Goal: Book appointment/travel/reservation

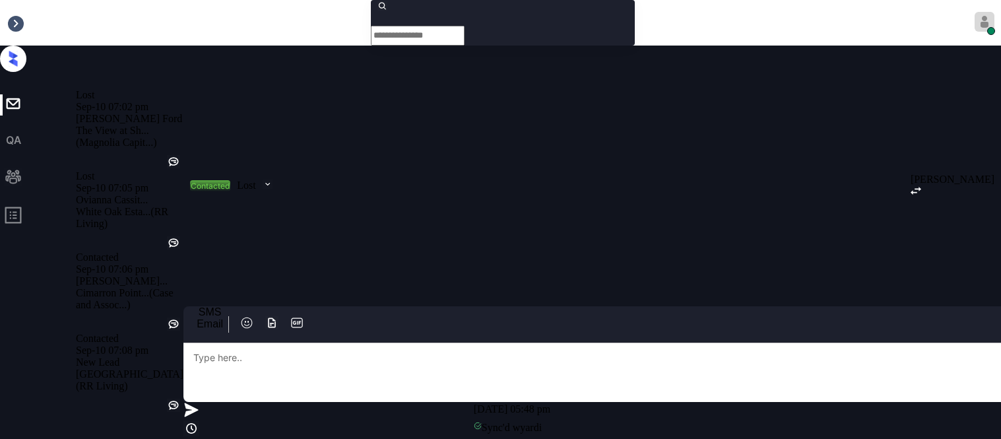
scroll to position [5637, 0]
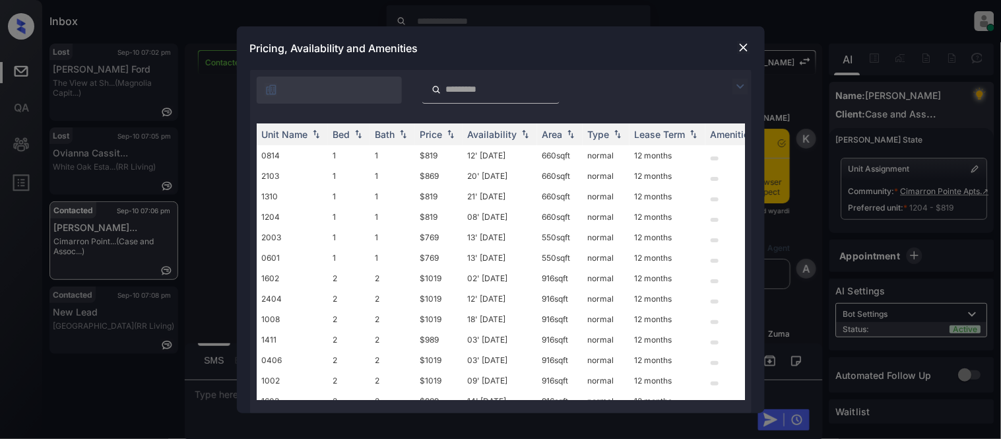
scroll to position [5637, 0]
click at [471, 81] on div at bounding box center [490, 90] width 137 height 27
click at [482, 86] on input "search" at bounding box center [499, 89] width 108 height 11
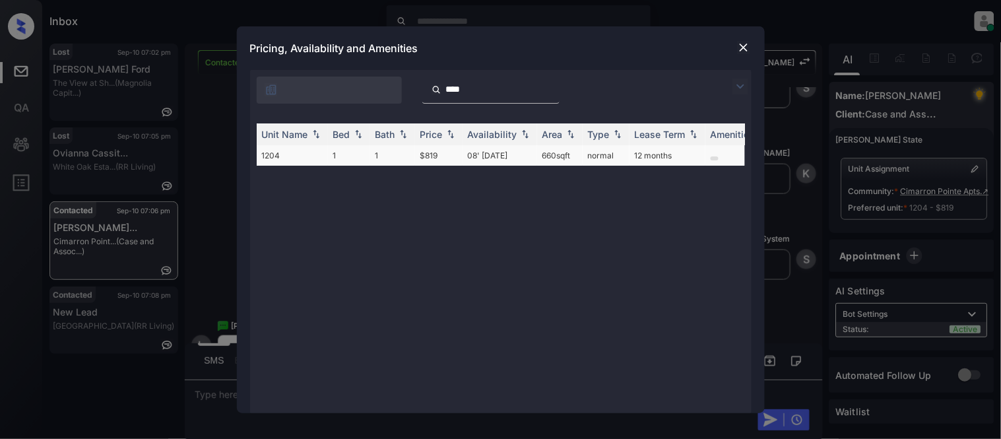
type input "****"
click at [491, 154] on td "08' Oct 25" at bounding box center [500, 155] width 75 height 20
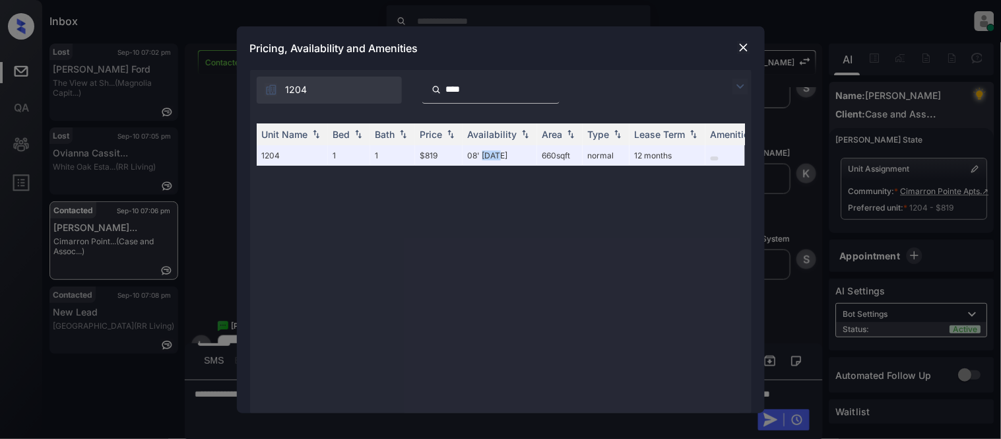
click at [747, 47] on img at bounding box center [743, 47] width 13 height 13
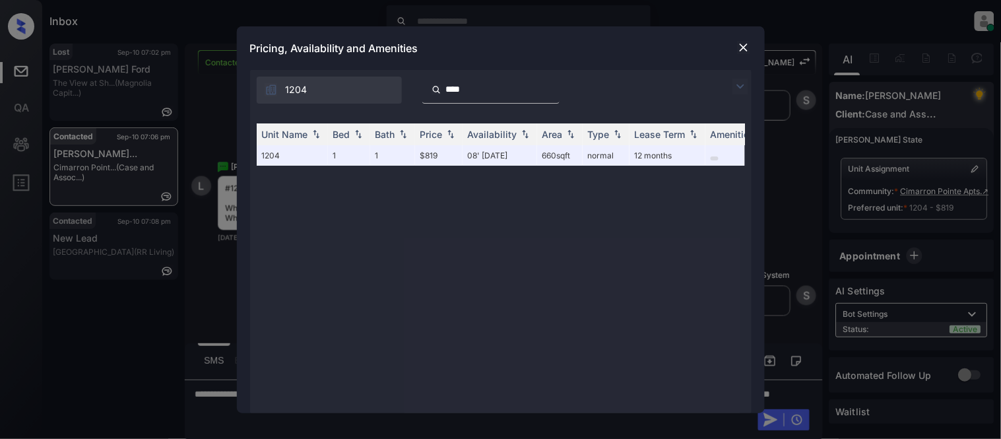
scroll to position [0, 201]
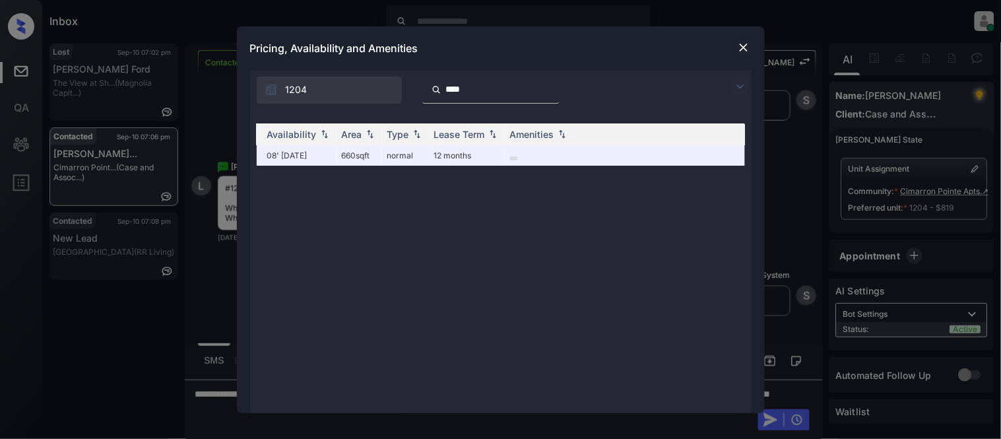
click at [739, 51] on img at bounding box center [743, 47] width 13 height 13
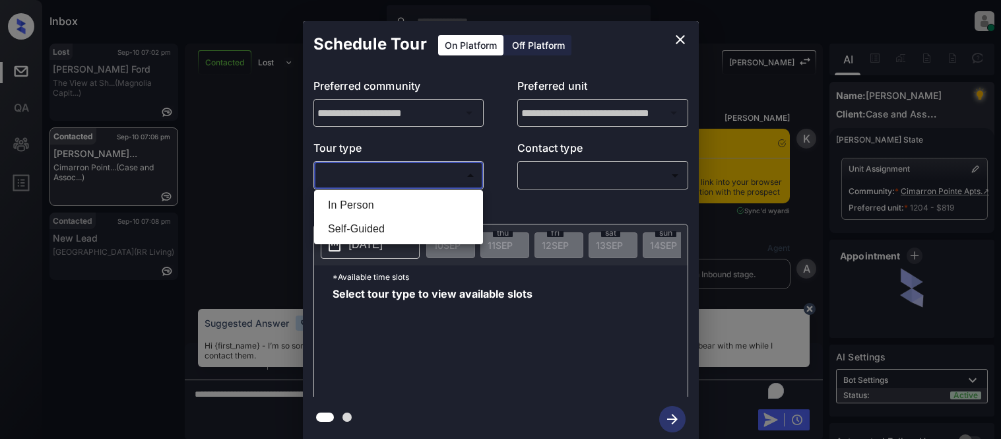
click at [383, 201] on li "In Person" at bounding box center [398, 205] width 162 height 24
click at [581, 183] on div at bounding box center [500, 219] width 1001 height 439
type input "********"
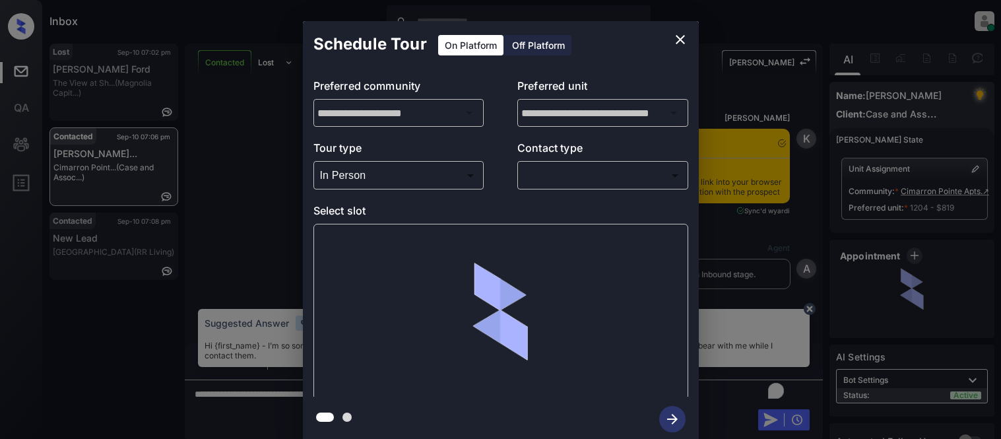
click at [561, 176] on body "Inbox Kristina Cataag Online Set yourself offline Set yourself on break Profile…" at bounding box center [500, 219] width 1001 height 439
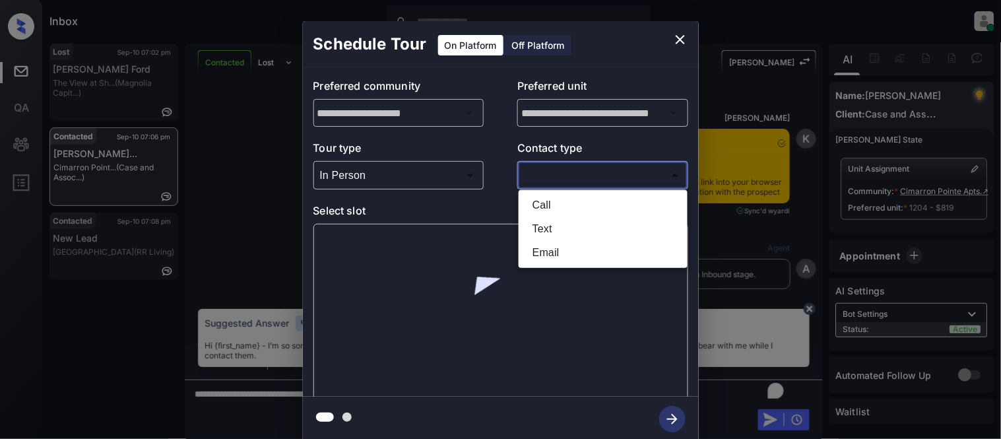
scroll to position [5502, 0]
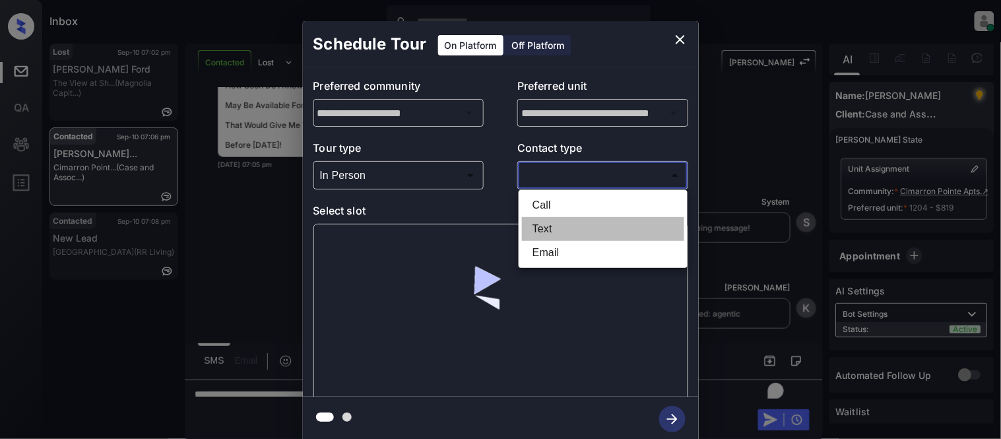
click at [533, 232] on li "Text" at bounding box center [603, 229] width 162 height 24
type input "****"
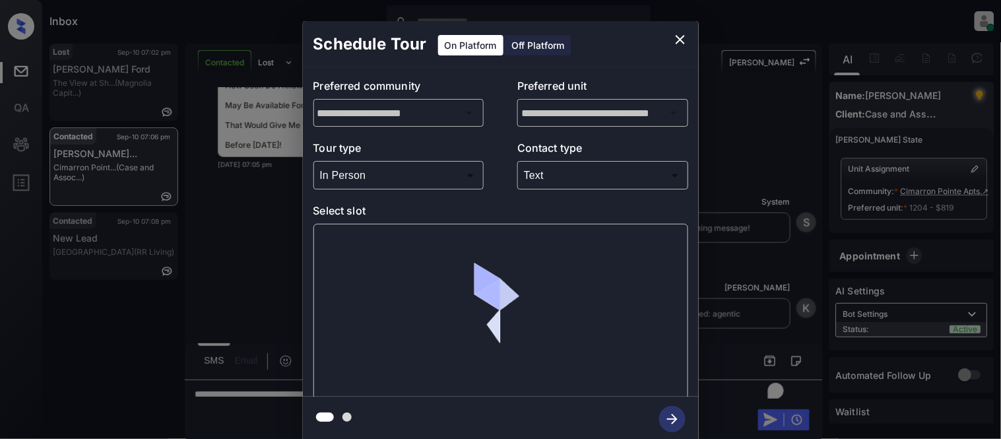
click at [389, 260] on div at bounding box center [500, 312] width 375 height 176
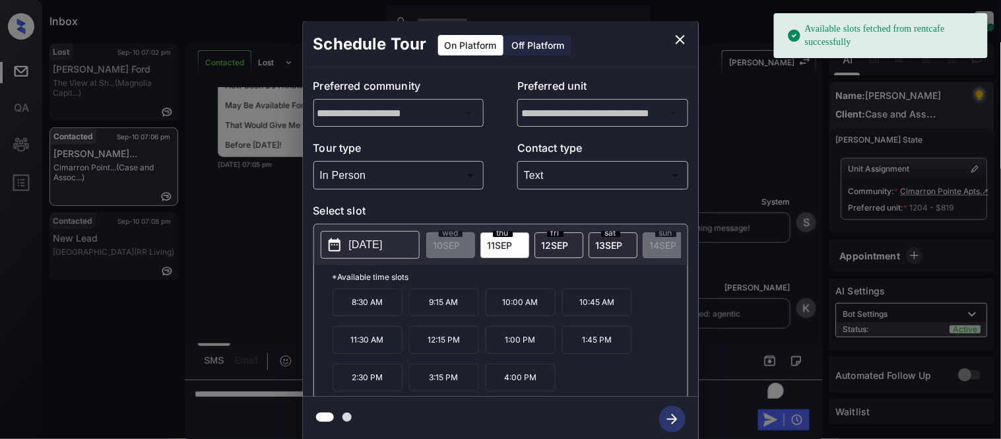
click at [383, 245] on p "[DATE]" at bounding box center [366, 245] width 34 height 16
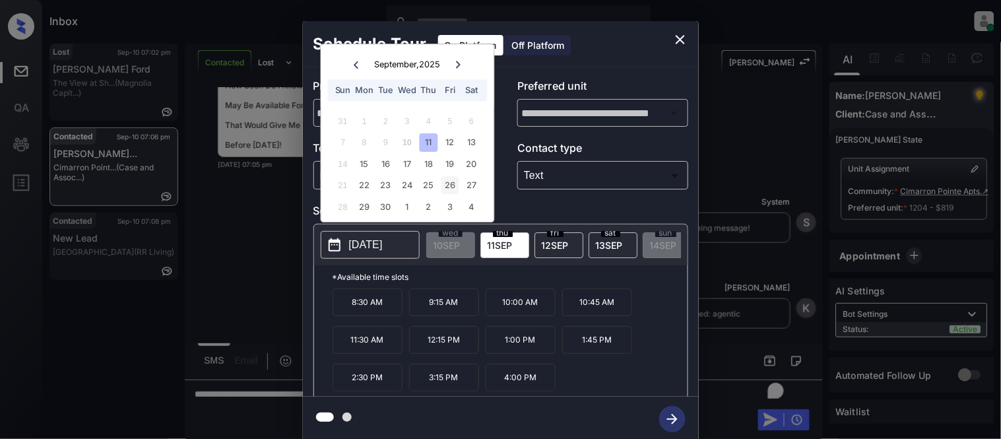
click at [450, 183] on div "26" at bounding box center [451, 186] width 18 height 18
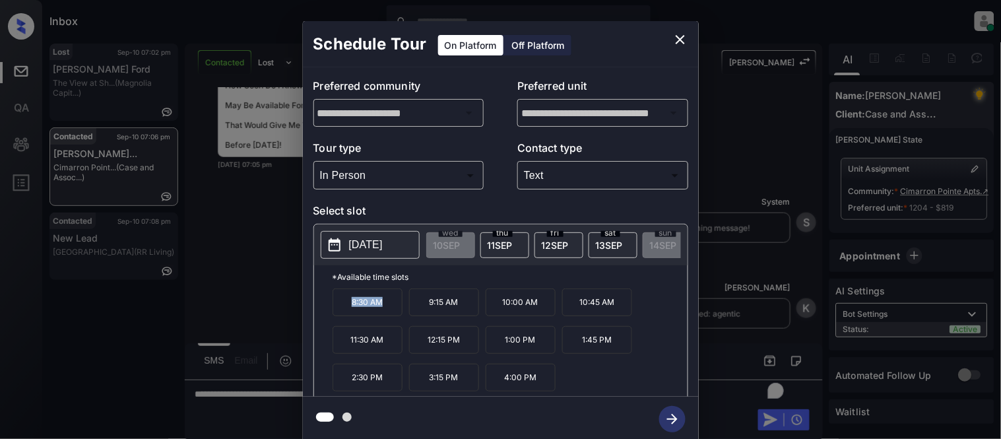
drag, startPoint x: 348, startPoint y: 313, endPoint x: 393, endPoint y: 313, distance: 45.5
click at [393, 313] on p "8:30 AM" at bounding box center [368, 302] width 70 height 28
copy p "8:30 AM"
click at [234, 236] on div "**********" at bounding box center [500, 231] width 1001 height 463
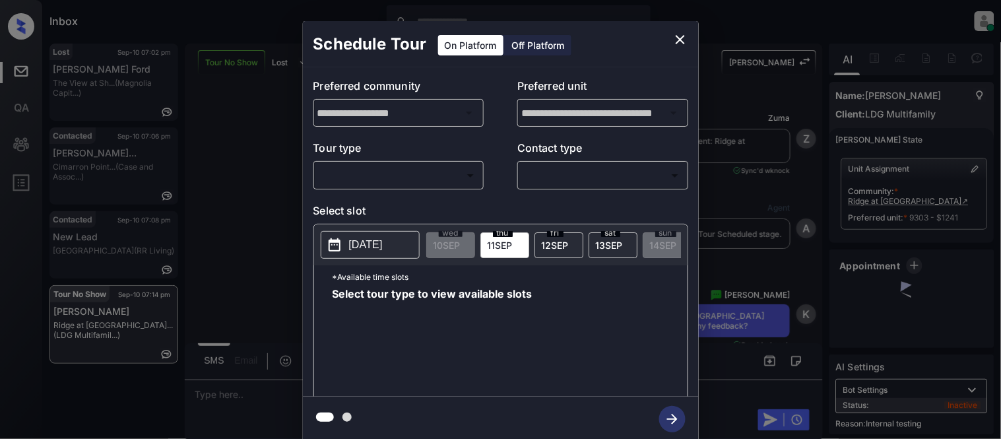
scroll to position [8471, 0]
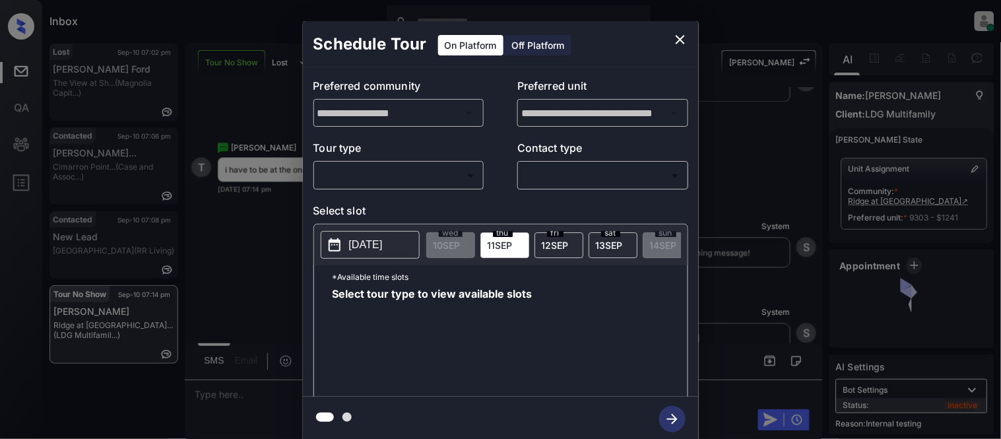
click at [319, 176] on body "Inbox [PERSON_NAME] Cataag Online Set yourself offline Set yourself on break Pr…" at bounding box center [500, 219] width 1001 height 439
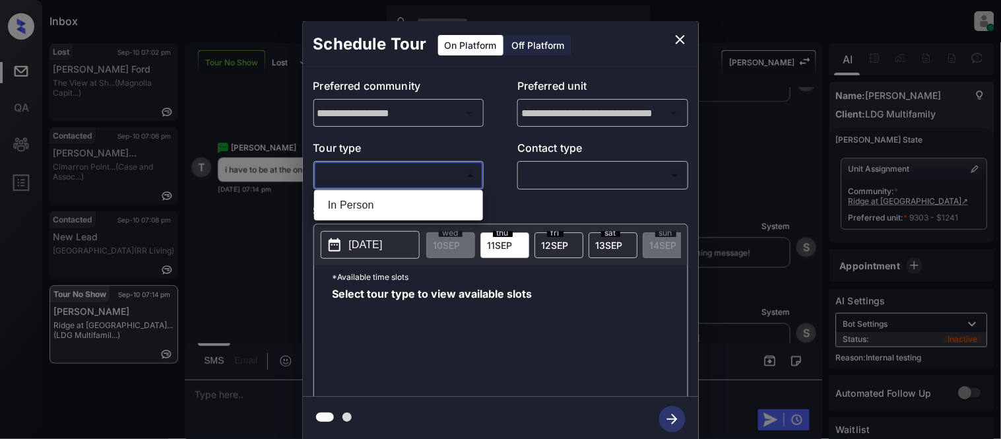
click at [678, 46] on div at bounding box center [500, 219] width 1001 height 439
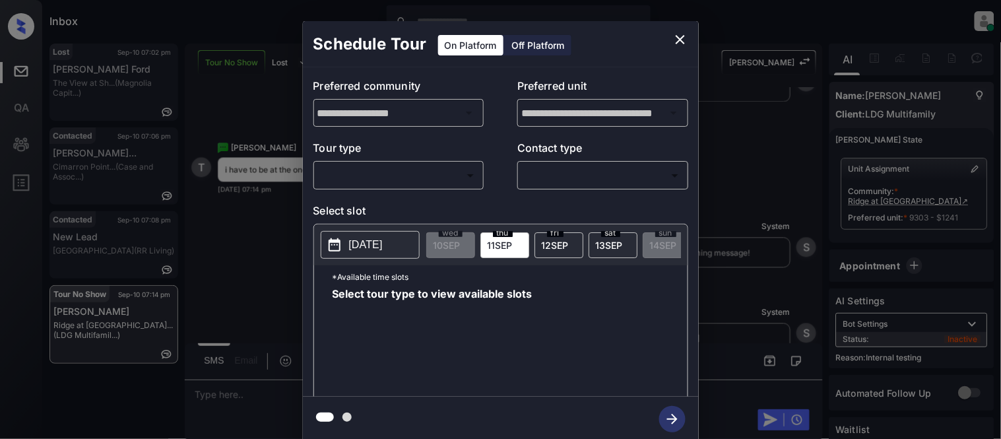
click at [236, 408] on div "**********" at bounding box center [500, 231] width 1001 height 463
